Goal: Task Accomplishment & Management: Use online tool/utility

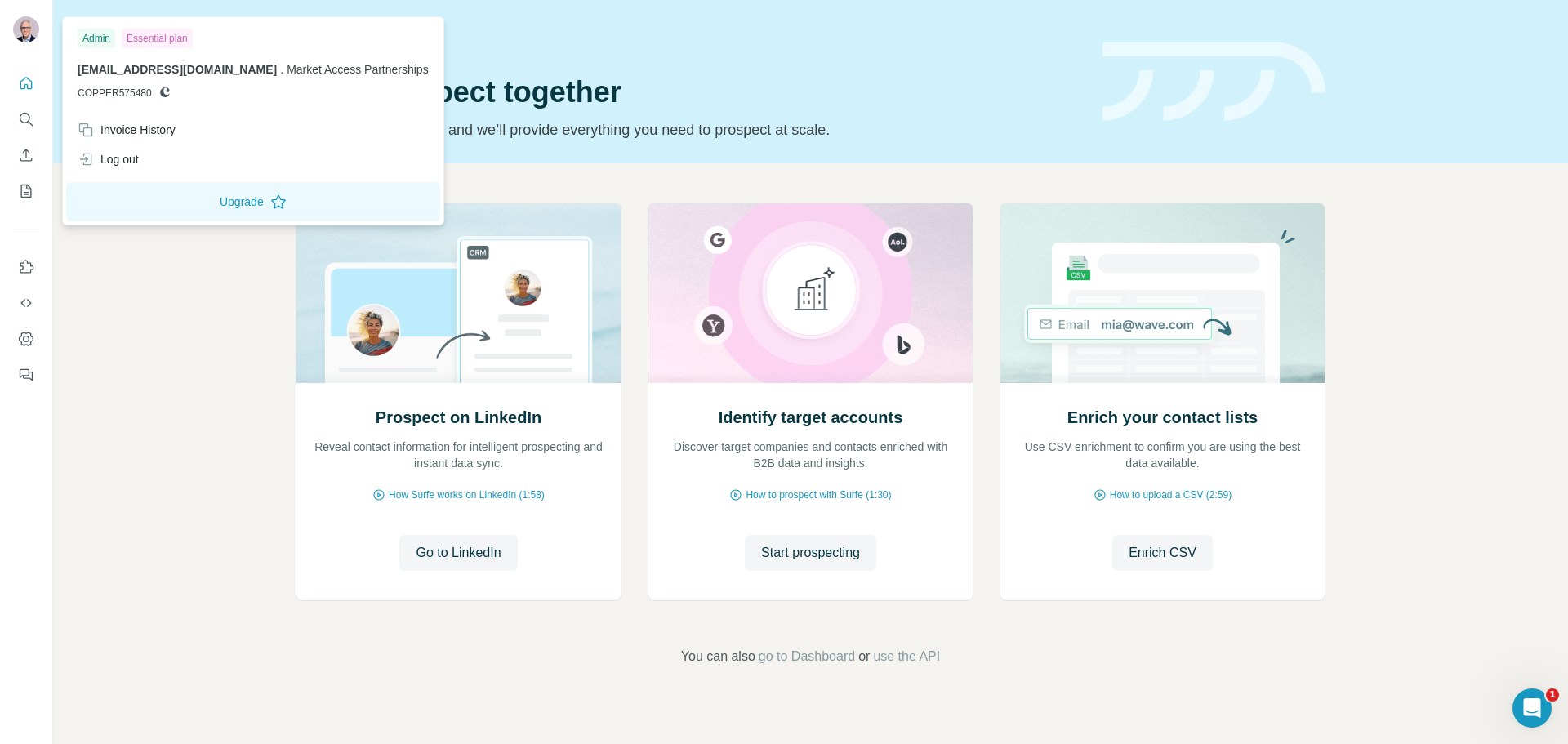
click at [22, 30] on img at bounding box center [26, 29] width 26 height 26
click at [255, 216] on button "Upgrade" at bounding box center [253, 201] width 374 height 39
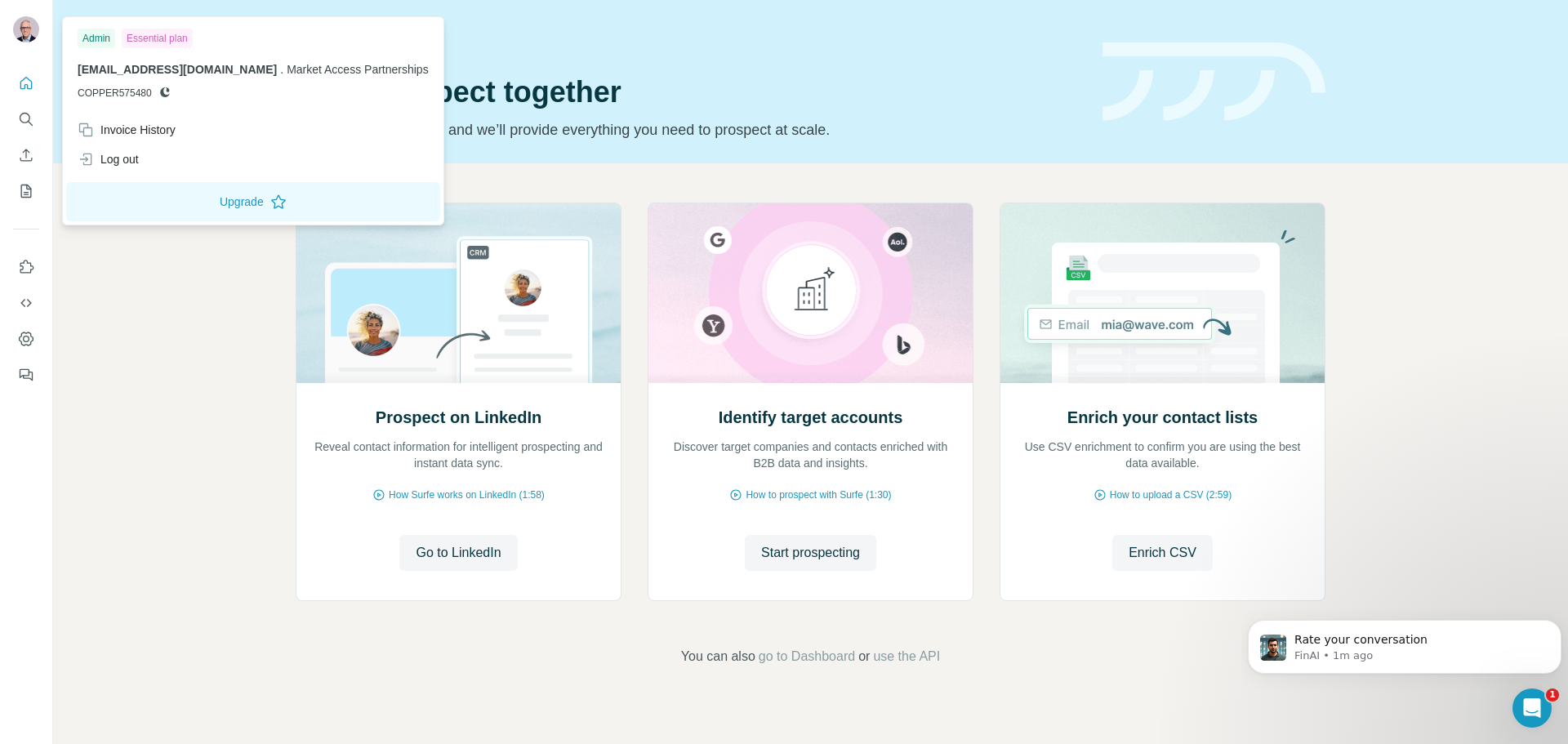
click at [212, 314] on div "Prospect on LinkedIn Reveal contact information for intelligent prospecting and…" at bounding box center [811, 434] width 1516 height 542
